Goal: Task Accomplishment & Management: Use online tool/utility

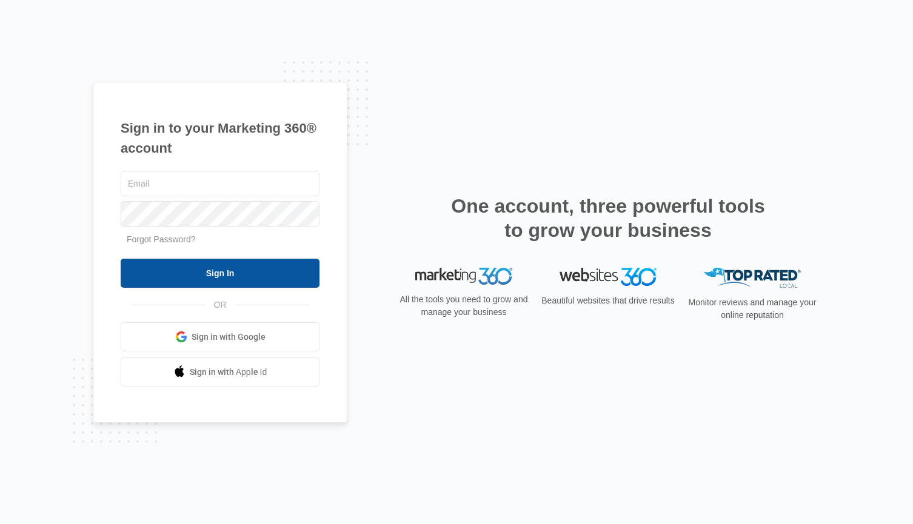
type input "kathryn.haggstrom@madwire.com"
click at [183, 279] on input "Sign In" at bounding box center [220, 273] width 199 height 29
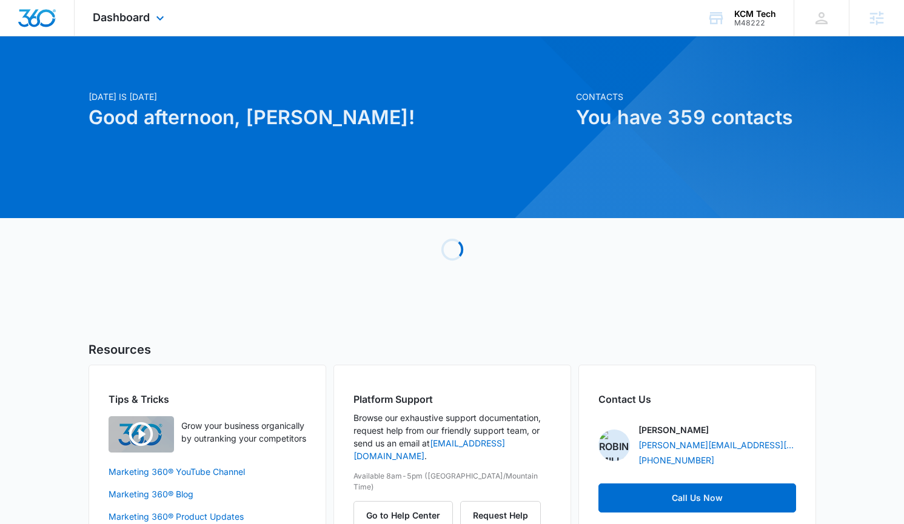
click at [120, 4] on div "Dashboard Apps Reputation Websites Forms CRM Email Social Content Ads Intellige…" at bounding box center [130, 18] width 111 height 36
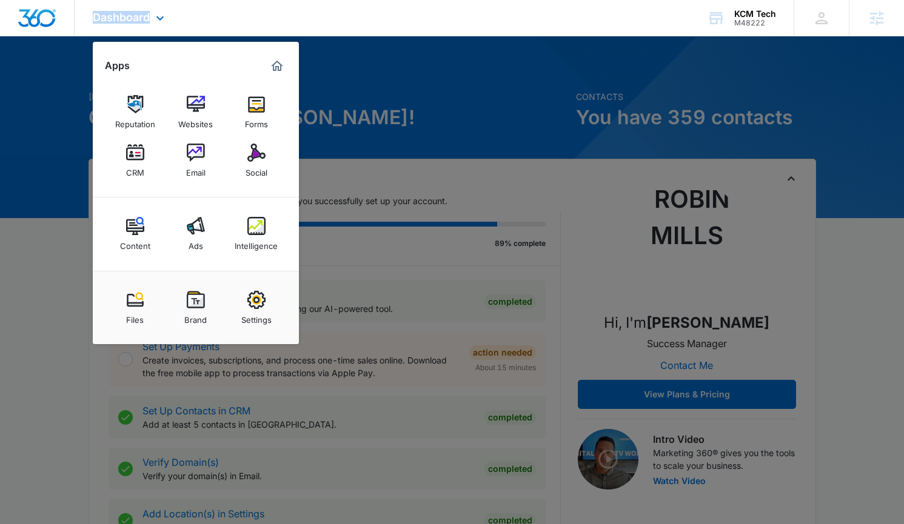
click at [120, 4] on div "Dashboard Apps Reputation Websites Forms CRM Email Social Content Ads Intellige…" at bounding box center [130, 18] width 111 height 36
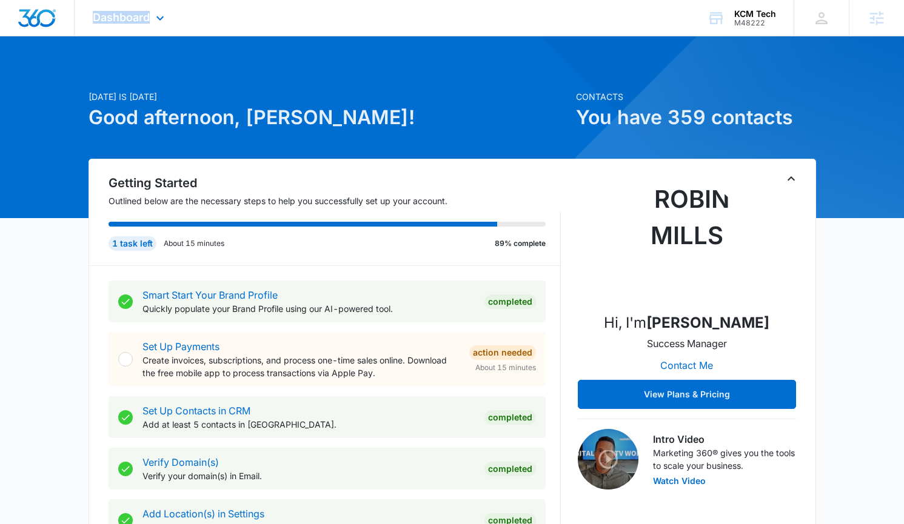
click at [120, 4] on div "Dashboard Apps Reputation Websites Forms CRM Email Social Content Ads Intellige…" at bounding box center [130, 18] width 111 height 36
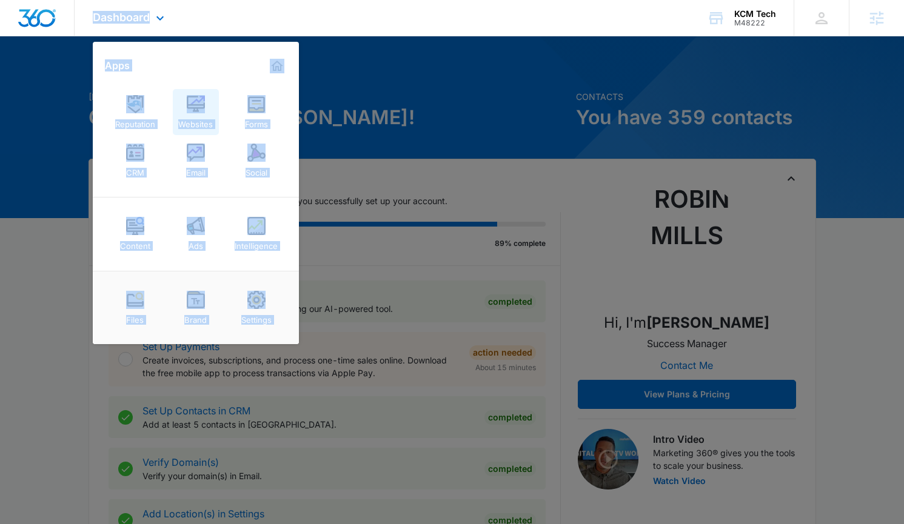
click at [203, 112] on img at bounding box center [196, 104] width 18 height 18
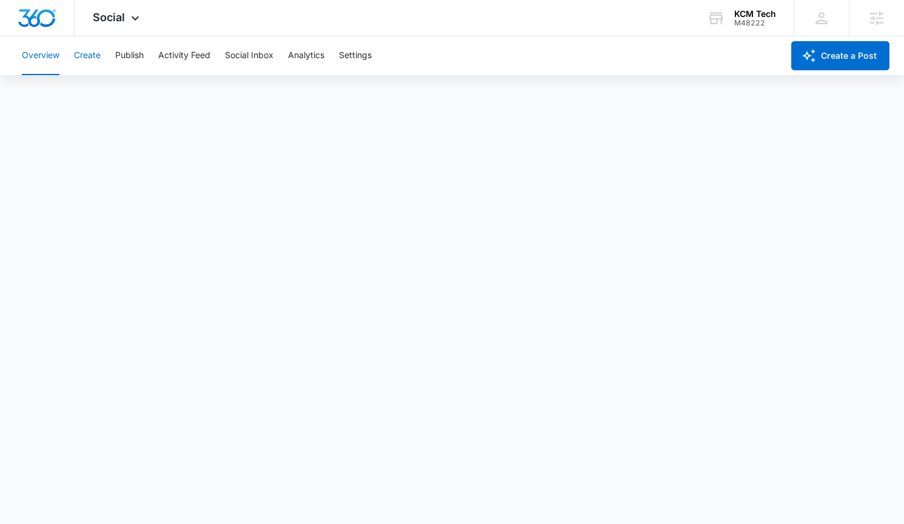
click at [95, 62] on button "Create" at bounding box center [87, 55] width 27 height 39
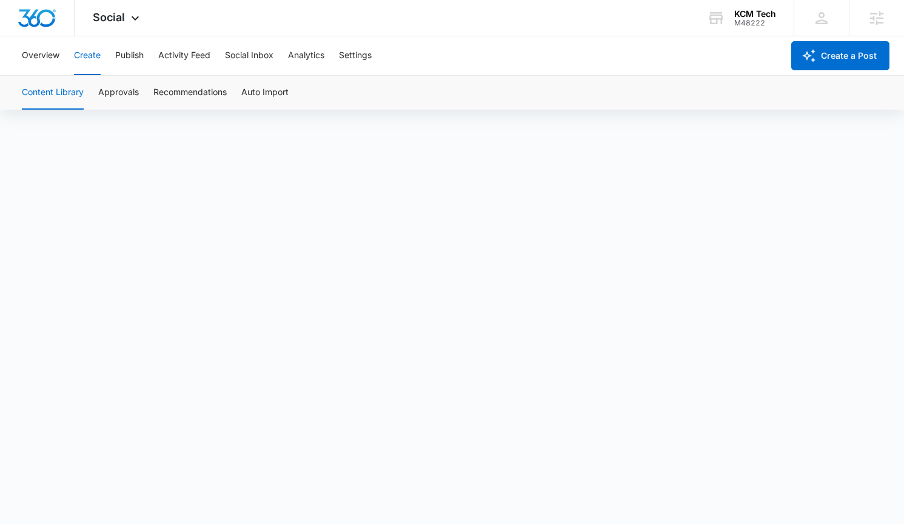
scroll to position [8, 0]
click at [120, 53] on button "Publish" at bounding box center [129, 55] width 28 height 39
click at [105, 102] on button "Schedules" at bounding box center [92, 93] width 41 height 34
click at [79, 62] on button "Create" at bounding box center [87, 55] width 27 height 39
click at [104, 27] on div "Social Apps Reputation Websites Forms CRM Email Social Content Ads Intelligence…" at bounding box center [118, 18] width 86 height 36
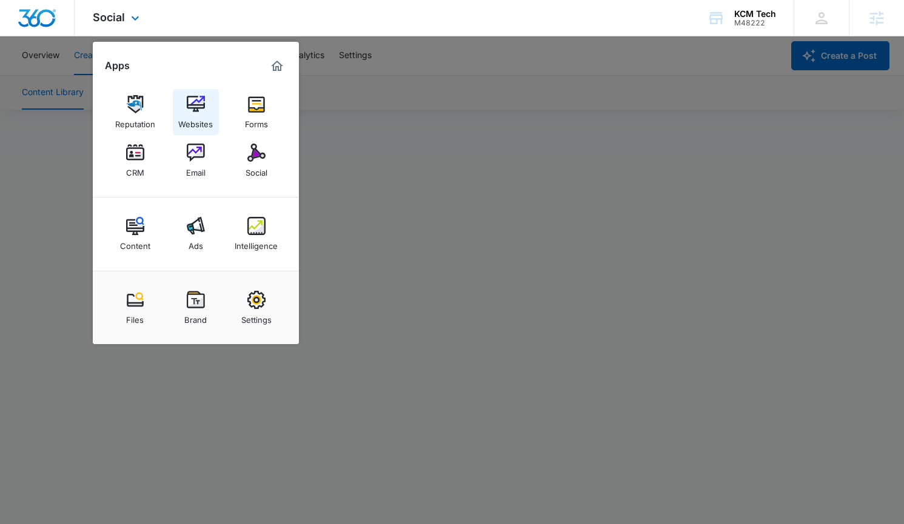
click at [193, 108] on img at bounding box center [196, 104] width 18 height 18
